Goal: Information Seeking & Learning: Learn about a topic

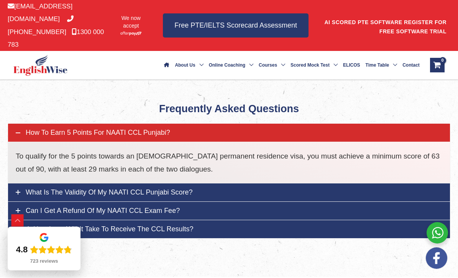
scroll to position [7918, 0]
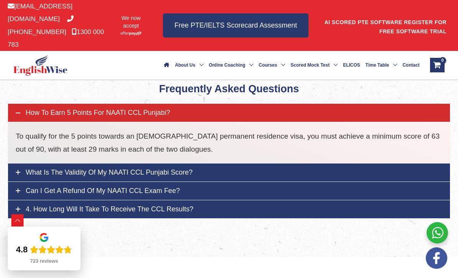
click at [152, 169] on span "What is the validity of my NAATI CCL Punjabi score?" at bounding box center [109, 173] width 167 height 8
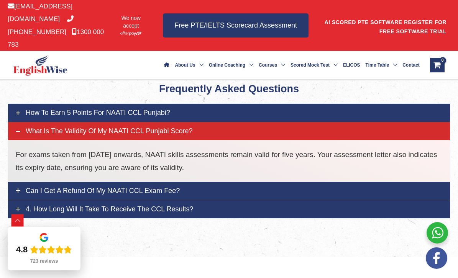
click at [148, 127] on span "What is the validity of my NAATI CCL Punjabi score?" at bounding box center [109, 131] width 167 height 8
click at [44, 187] on span "Can I get a refund of my NAATI CCL exam fee?" at bounding box center [103, 191] width 154 height 8
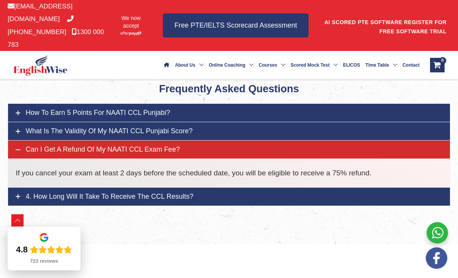
click at [57, 193] on span "4. How long will it take to receive the CCL results?" at bounding box center [110, 197] width 168 height 8
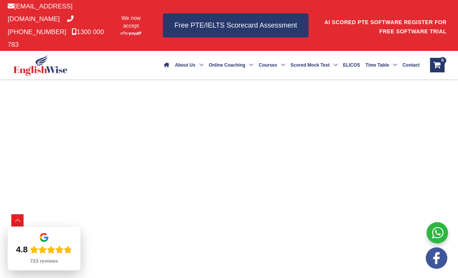
scroll to position [2895, 0]
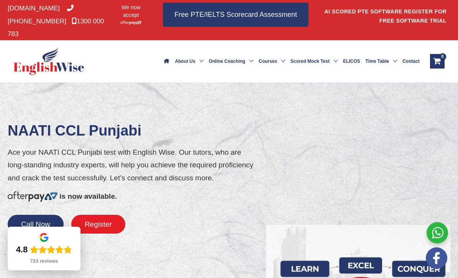
scroll to position [3, 0]
